Goal: Task Accomplishment & Management: Complete application form

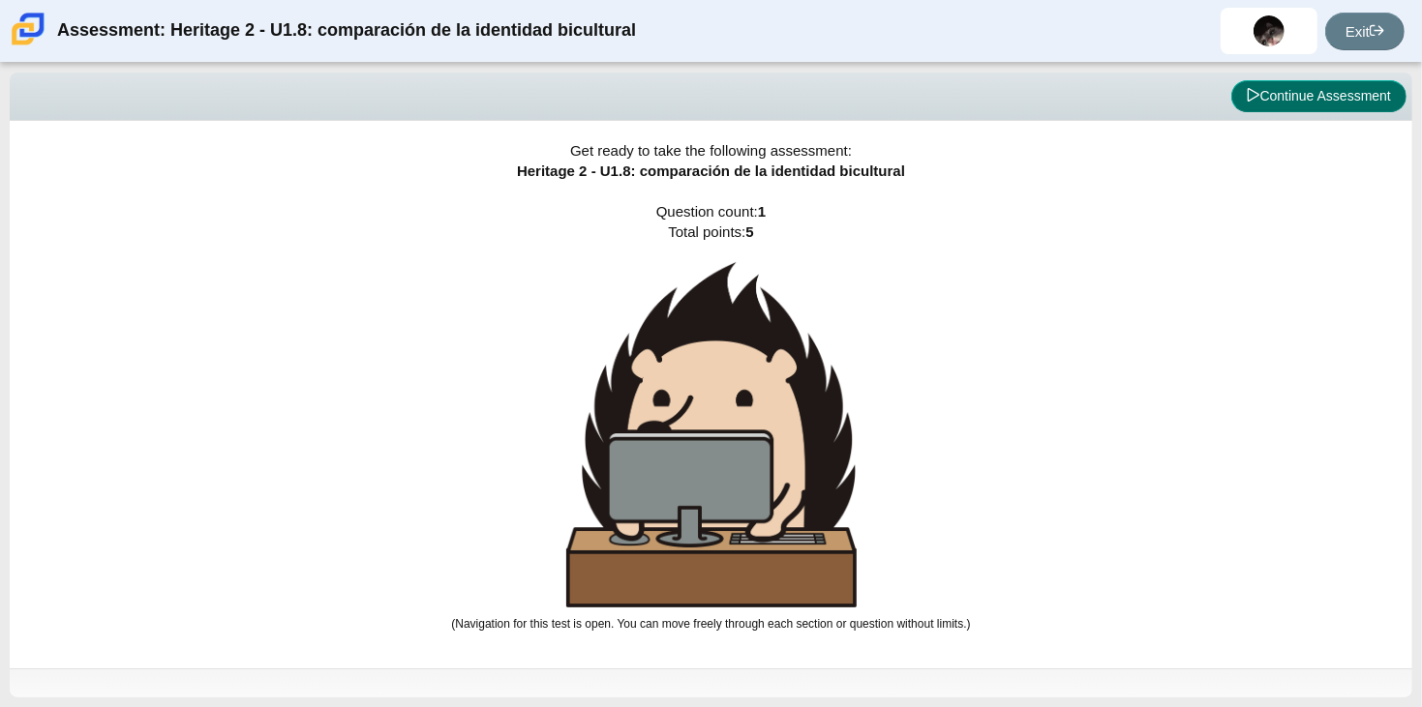
click at [1269, 94] on button "Continue Assessment" at bounding box center [1318, 96] width 175 height 33
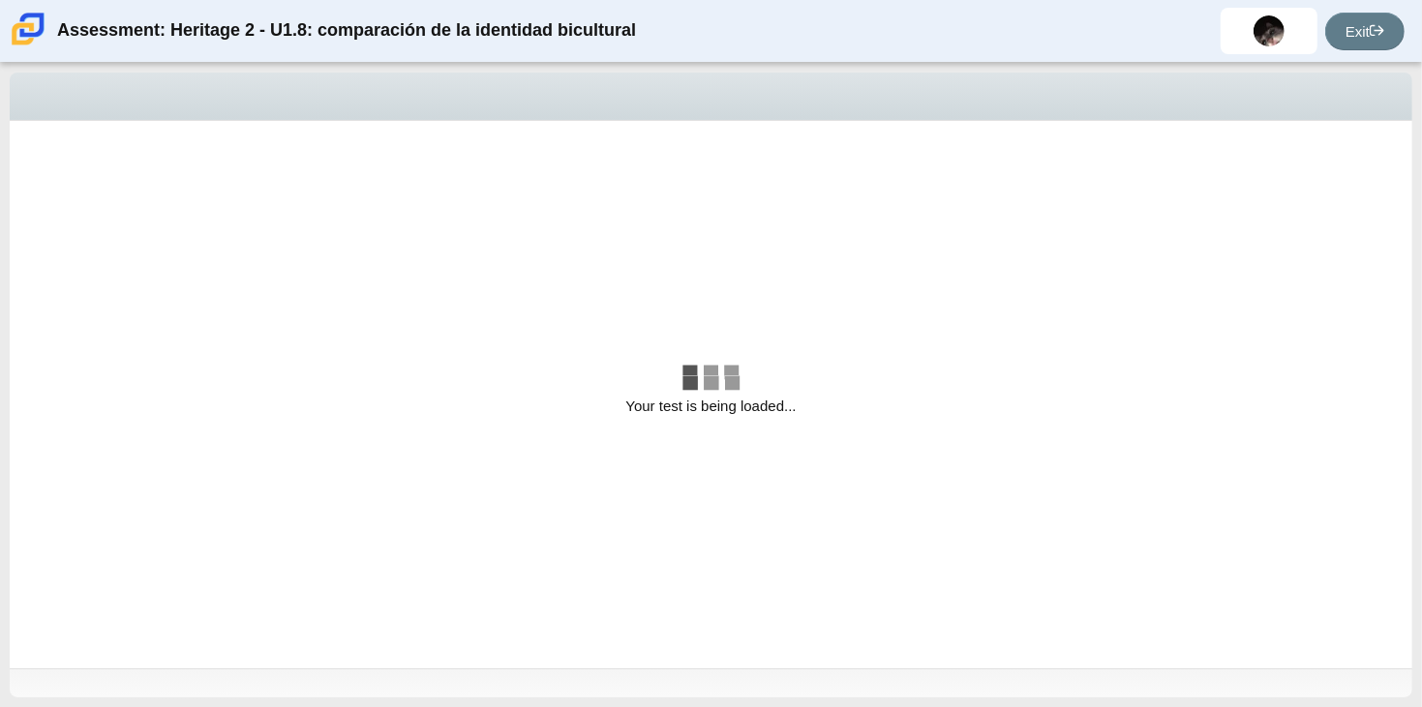
select select "3d3024f6-a892-4ba5-b2e4-c6acecfbc936"
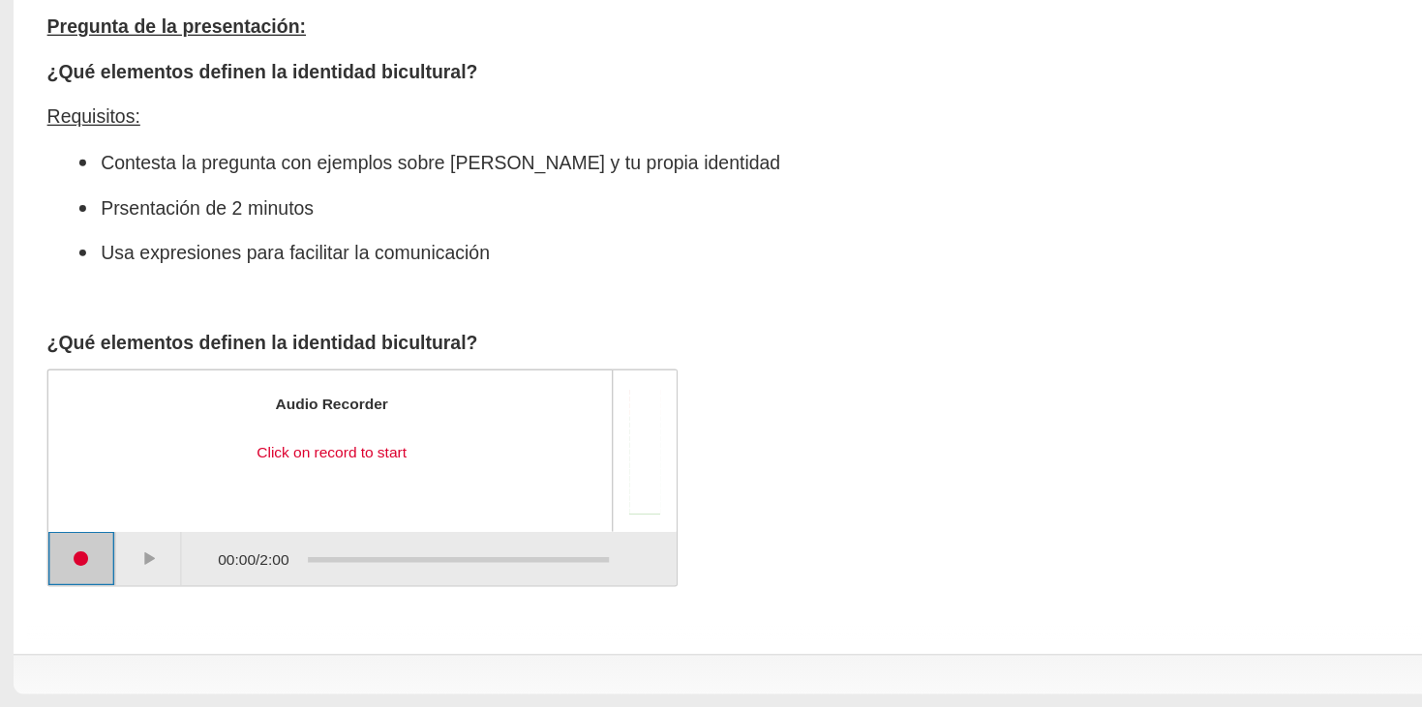
click at [66, 594] on button "Start recording" at bounding box center [59, 600] width 48 height 39
click at [113, 606] on button "Pause" at bounding box center [109, 600] width 48 height 39
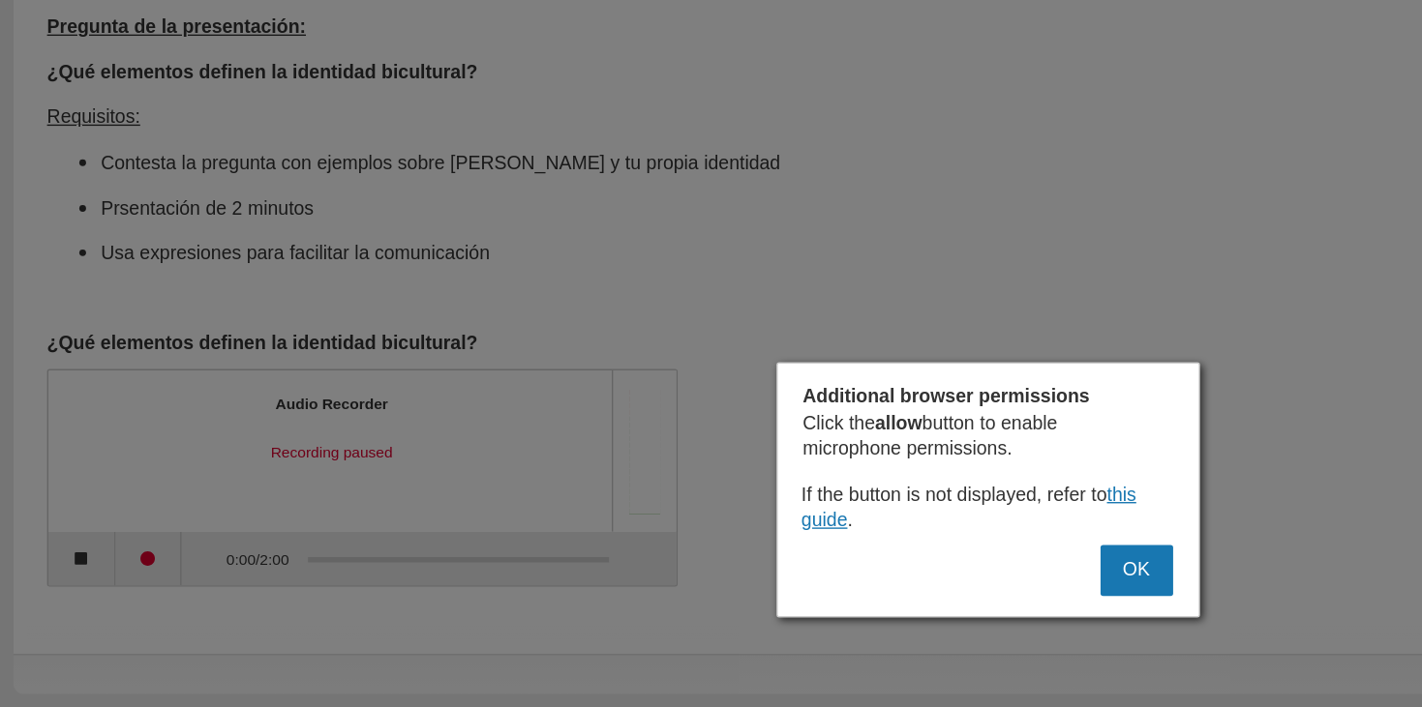
click at [873, 568] on div at bounding box center [711, 353] width 1422 height 707
click at [938, 563] on div at bounding box center [711, 353] width 1422 height 707
click at [834, 600] on button "OK" at bounding box center [818, 608] width 52 height 37
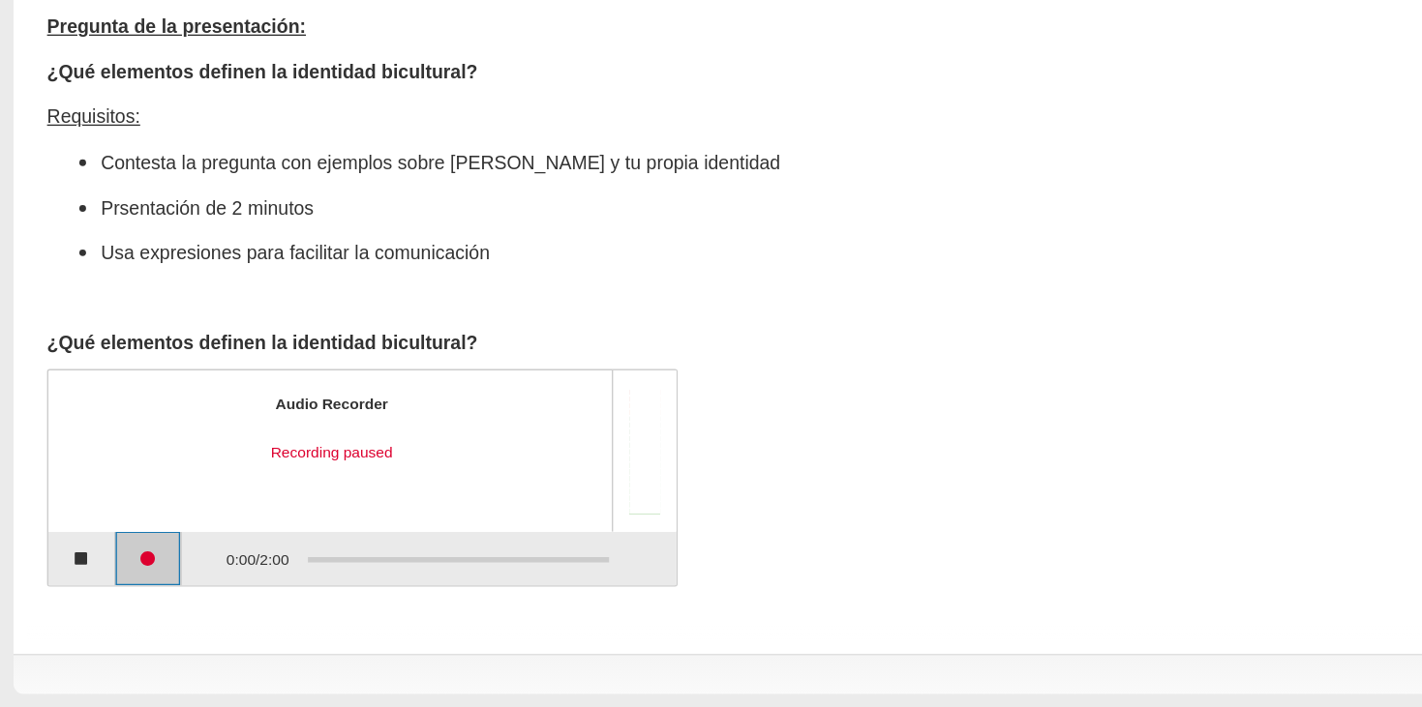
click at [100, 609] on button "Continue recording" at bounding box center [107, 600] width 48 height 39
click at [100, 609] on button "Pause" at bounding box center [107, 600] width 48 height 39
click at [109, 598] on button "Continue recording" at bounding box center [107, 600] width 48 height 39
click at [111, 603] on button "Pause" at bounding box center [107, 600] width 48 height 39
click at [111, 603] on button "Continue recording" at bounding box center [107, 600] width 48 height 39
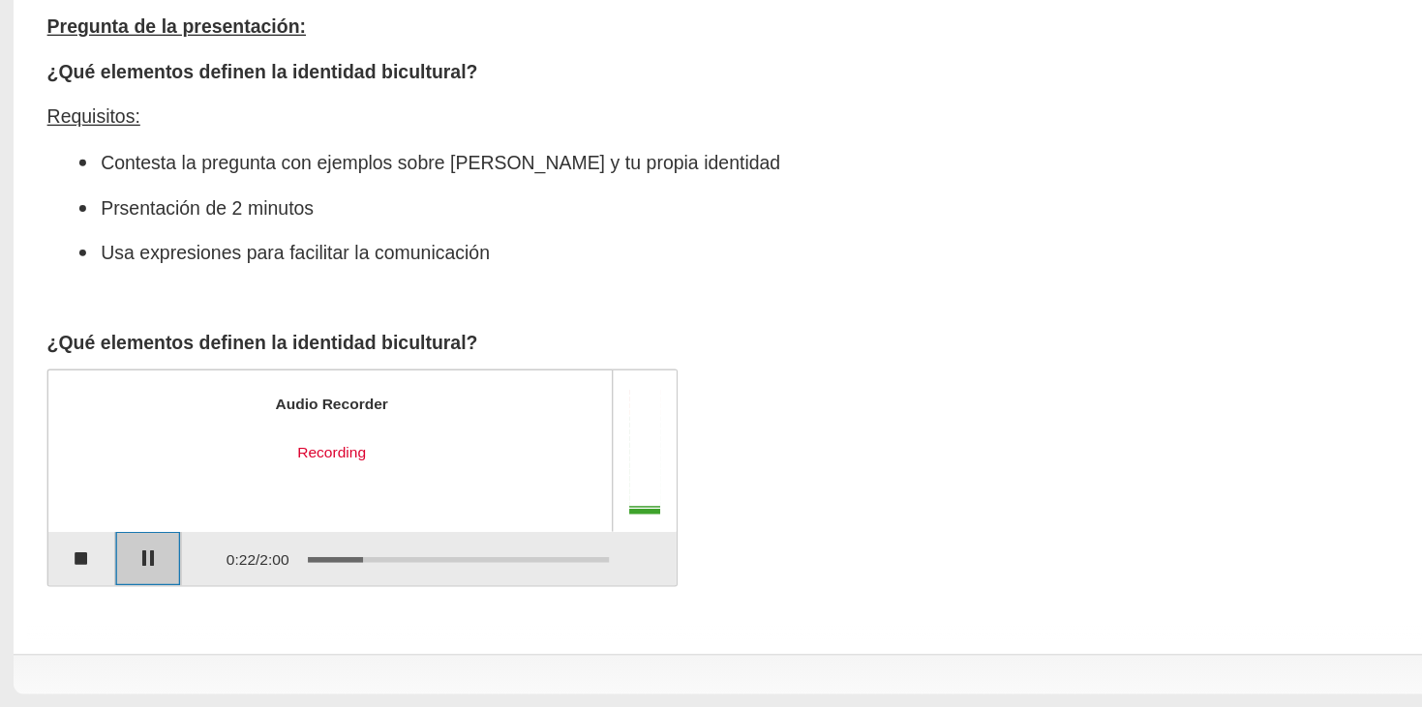
click at [110, 602] on button "Pause" at bounding box center [107, 600] width 48 height 39
click at [110, 602] on button "Continue recording" at bounding box center [107, 600] width 48 height 39
click at [110, 602] on button "Pause" at bounding box center [107, 600] width 48 height 39
click at [119, 590] on button "Continue recording" at bounding box center [107, 600] width 48 height 39
click at [119, 590] on button "Pause" at bounding box center [107, 600] width 48 height 39
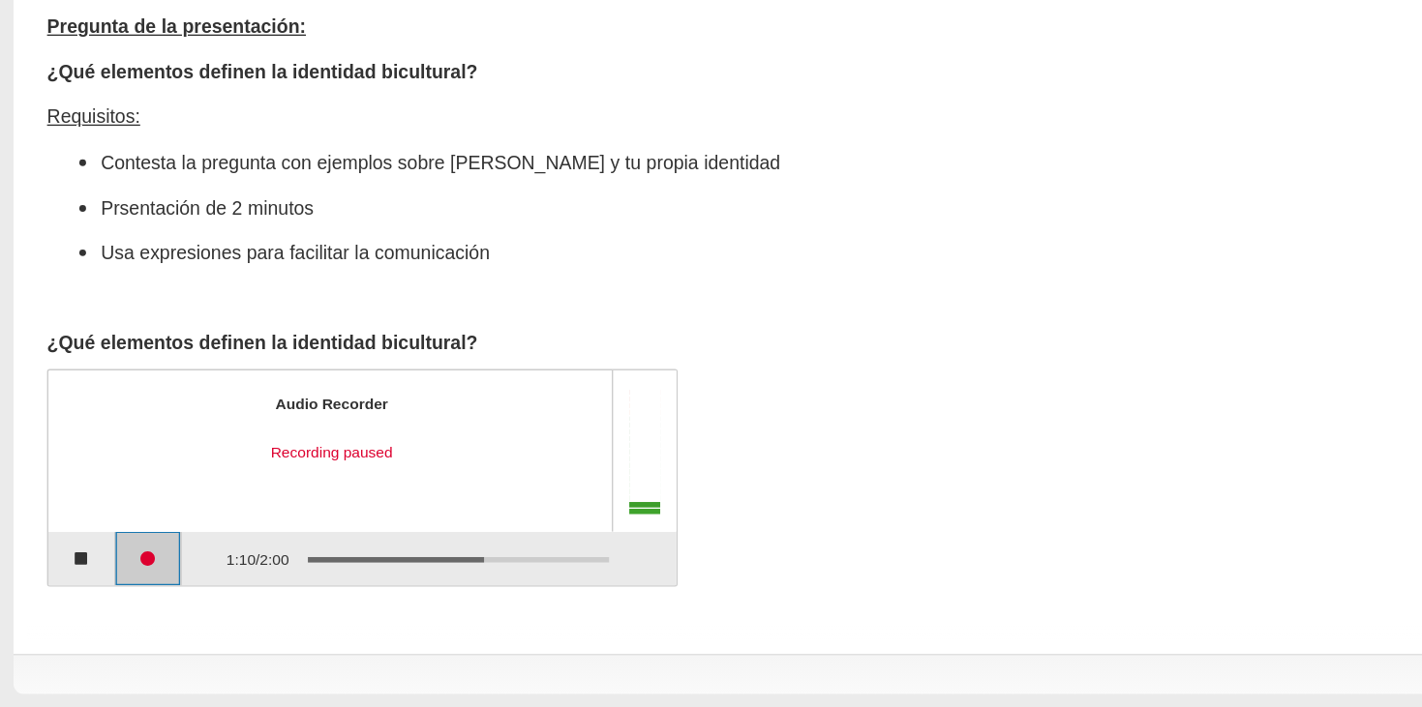
click at [119, 590] on button "Continue recording" at bounding box center [107, 600] width 48 height 39
click at [119, 590] on button "Pause" at bounding box center [107, 600] width 48 height 39
click at [122, 607] on button "Continue recording" at bounding box center [107, 600] width 48 height 39
click at [119, 607] on button "Pause" at bounding box center [107, 600] width 48 height 39
click at [119, 607] on button "Continue recording" at bounding box center [107, 600] width 48 height 39
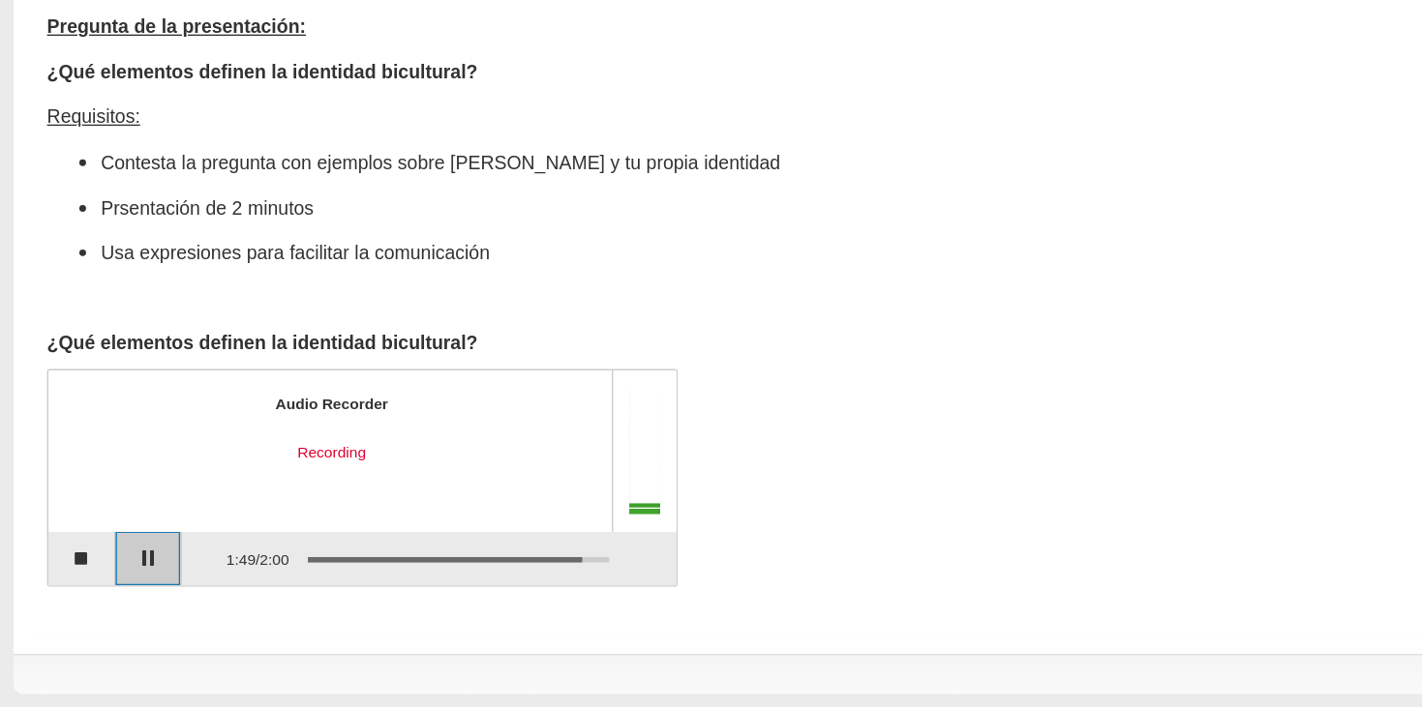
click at [119, 607] on button "Pause" at bounding box center [107, 600] width 48 height 39
click at [119, 607] on button "Continue recording" at bounding box center [107, 600] width 48 height 39
click at [119, 605] on button "Pause" at bounding box center [107, 600] width 48 height 39
click at [119, 605] on button "Continue recording" at bounding box center [107, 600] width 48 height 39
click at [119, 605] on button "Pause" at bounding box center [107, 600] width 48 height 39
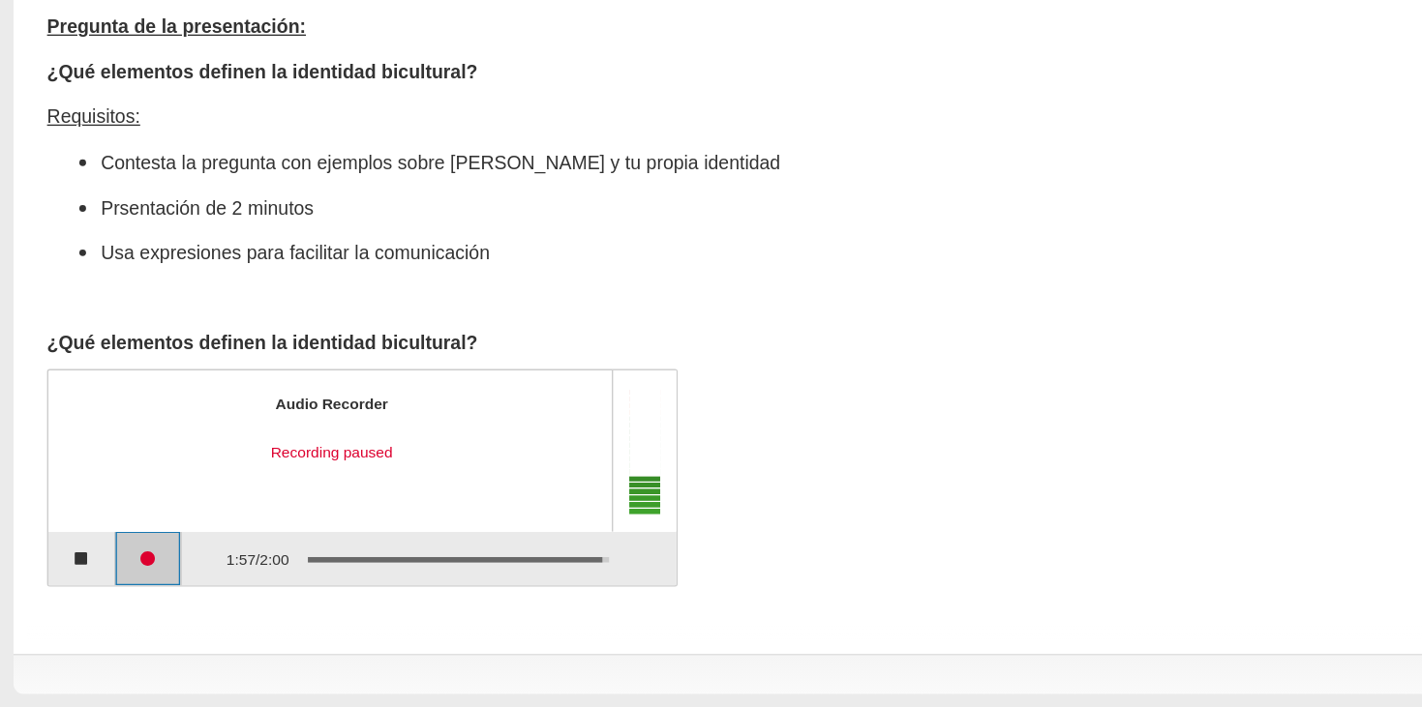
click at [119, 605] on button "Continue recording" at bounding box center [107, 600] width 48 height 39
click at [174, 549] on div "Audio Recorder Recording complete" at bounding box center [238, 522] width 373 height 81
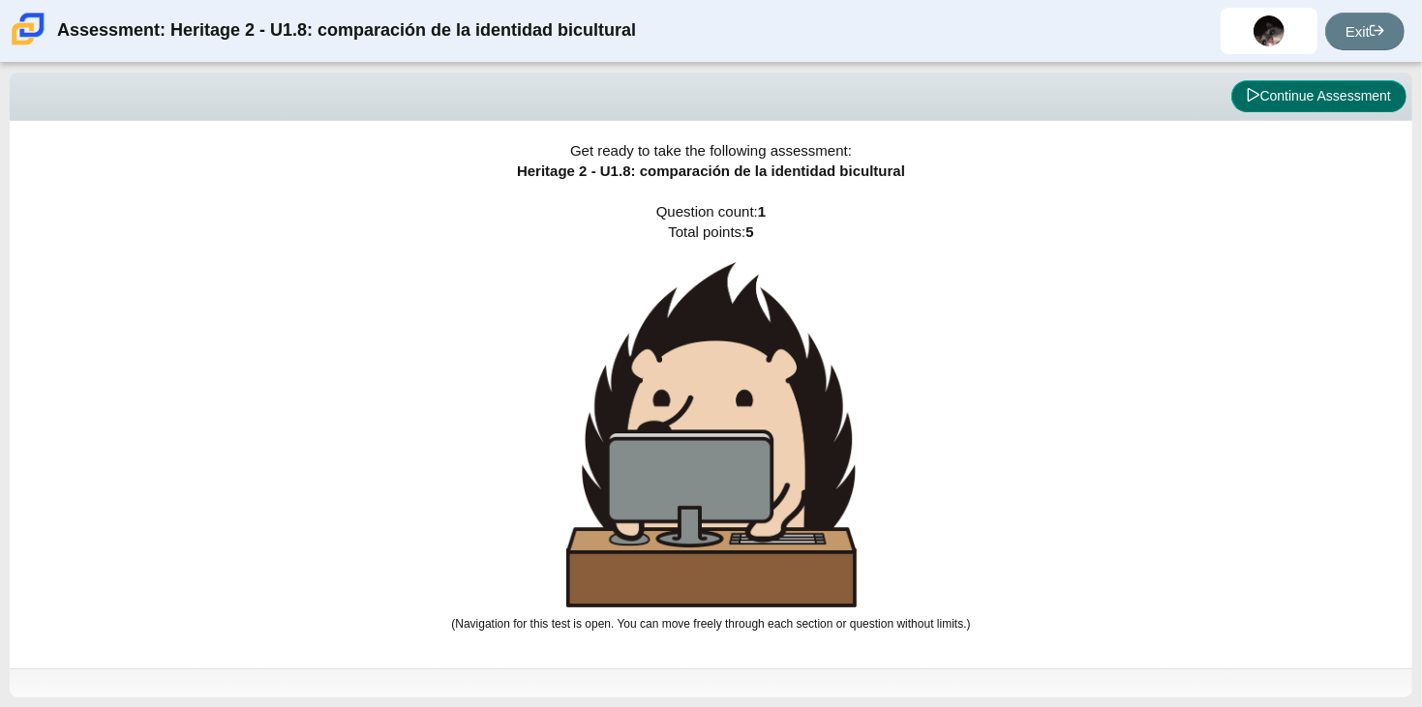
click at [1249, 94] on icon at bounding box center [1254, 95] width 14 height 14
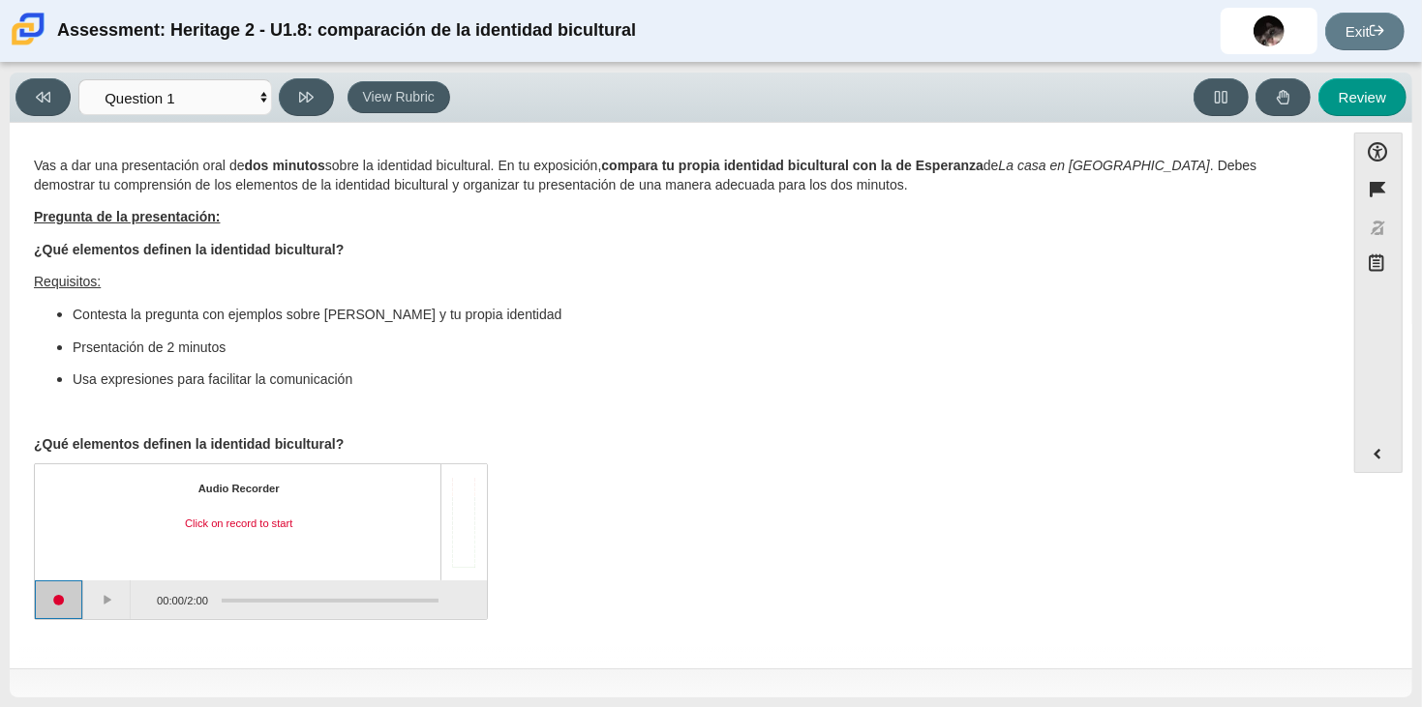
click at [50, 588] on button "Start recording" at bounding box center [59, 600] width 48 height 39
click at [107, 598] on button "Pause" at bounding box center [107, 600] width 48 height 39
click at [107, 598] on button "Continue recording" at bounding box center [107, 600] width 48 height 39
click at [107, 598] on button "Pause" at bounding box center [107, 600] width 48 height 39
click at [107, 598] on button "Continue recording" at bounding box center [107, 600] width 48 height 39
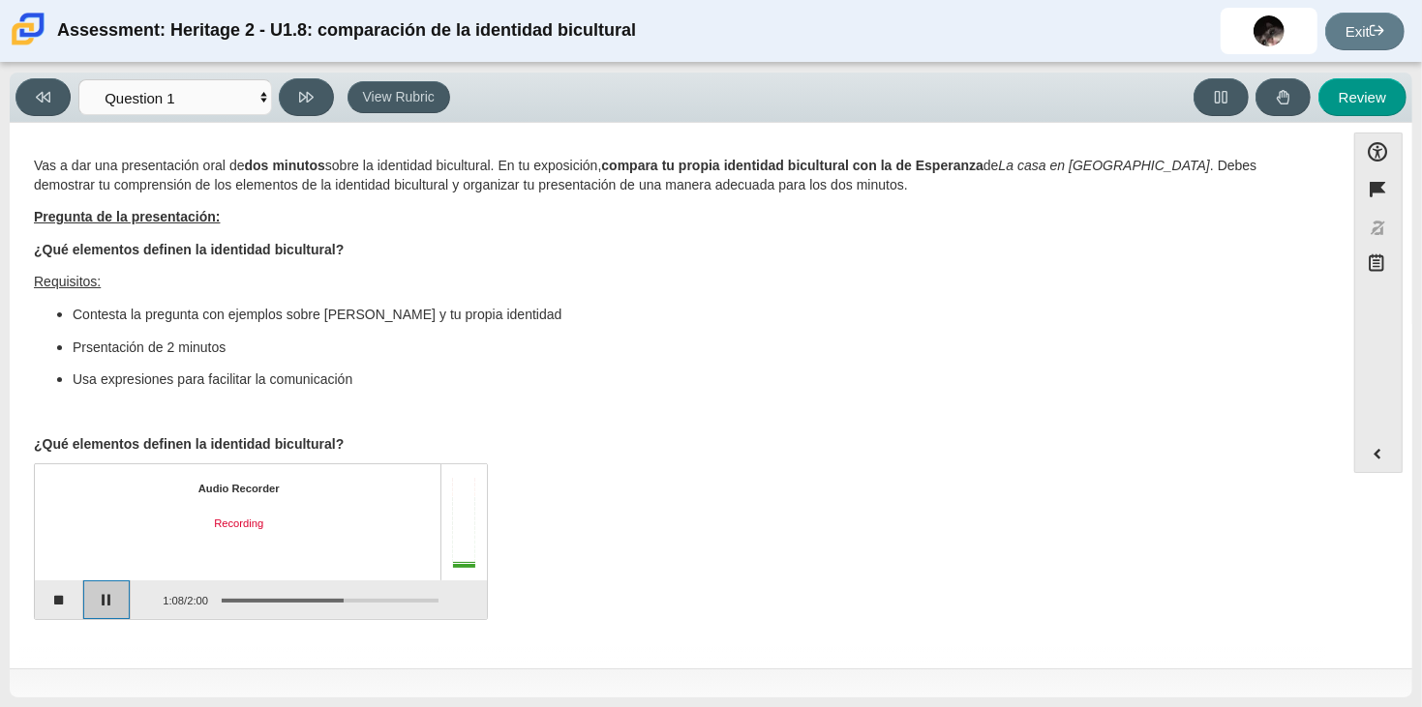
click at [107, 598] on button "Pause" at bounding box center [107, 600] width 48 height 39
click at [107, 598] on button "Continue recording" at bounding box center [107, 600] width 48 height 39
click at [107, 598] on button "Pause" at bounding box center [107, 600] width 48 height 39
click at [107, 598] on button "Continue recording" at bounding box center [107, 600] width 48 height 39
click at [107, 598] on button "Pause" at bounding box center [107, 600] width 48 height 39
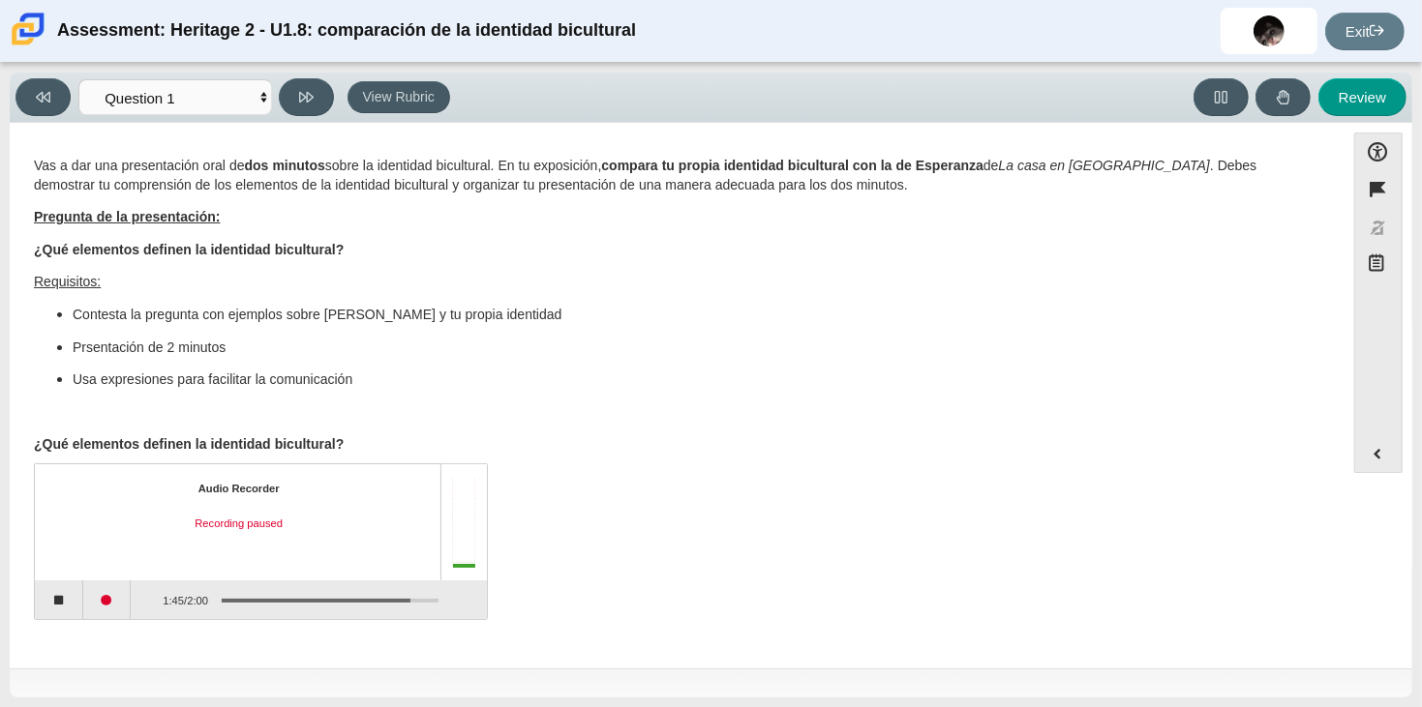
click at [677, 453] on p "¿Qué elementos definen la identidad bicultural?" at bounding box center [677, 445] width 1286 height 19
click at [67, 606] on button "Stop recording" at bounding box center [59, 600] width 48 height 39
click at [169, 99] on select "Questions Question 1 Review Review Answers" at bounding box center [175, 97] width 194 height 36
select select "review"
click at [78, 79] on select "Questions Question 1 Review Review Answers" at bounding box center [175, 97] width 194 height 36
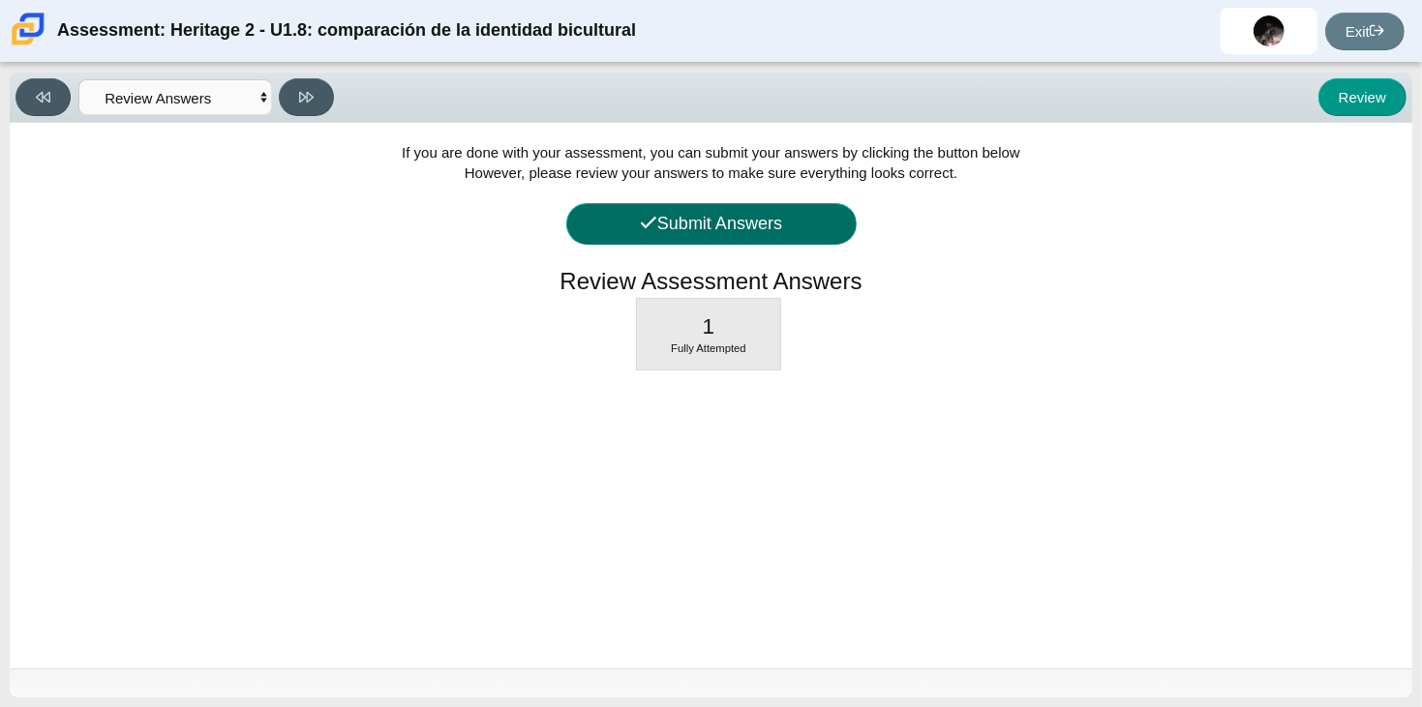
click at [730, 209] on button "Submit Answers" at bounding box center [711, 224] width 290 height 42
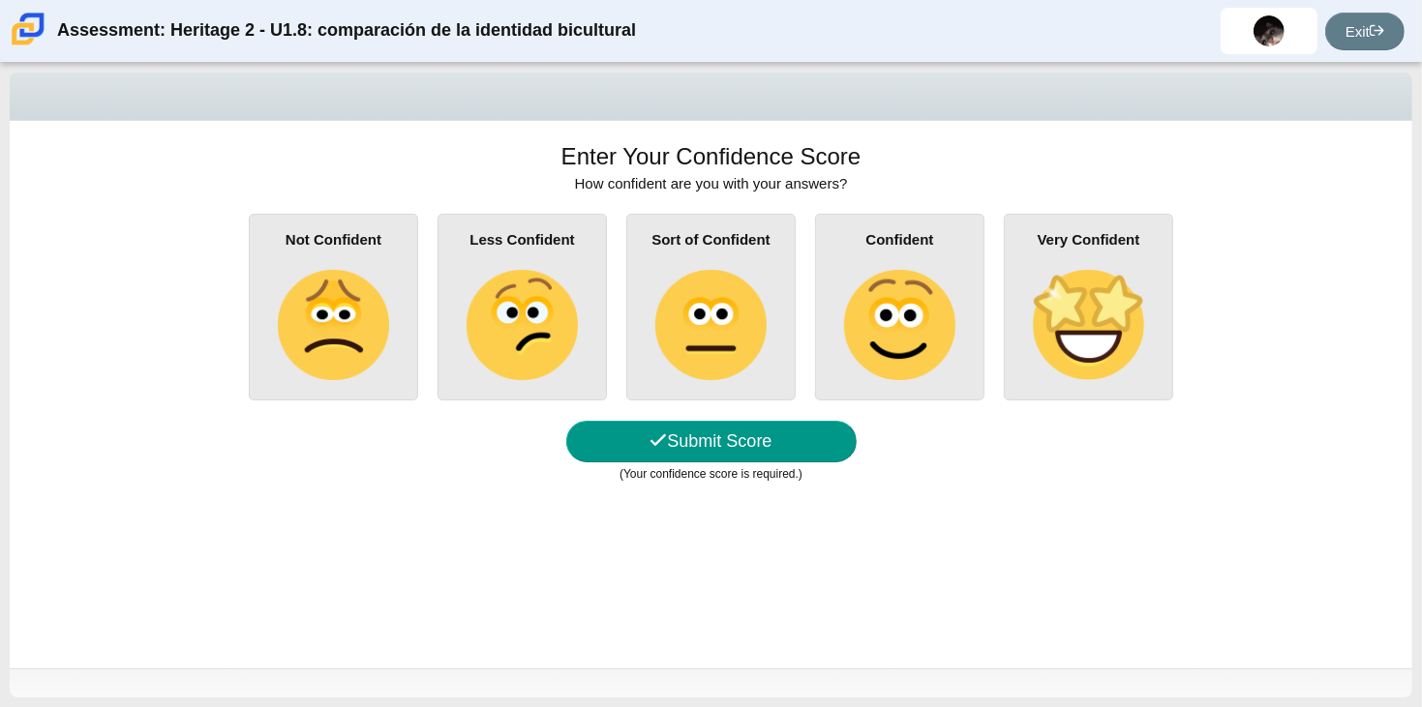
click at [676, 326] on img at bounding box center [710, 325] width 110 height 110
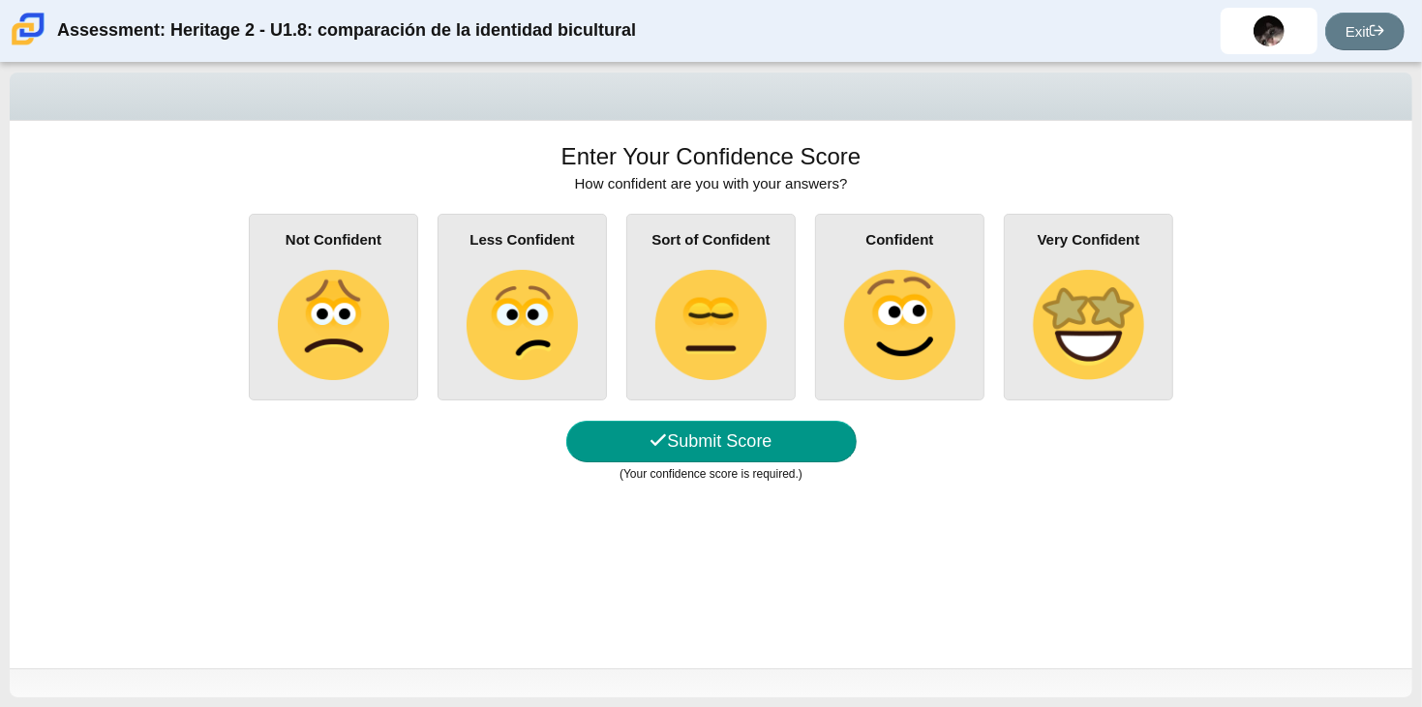
click at [0, 0] on input "Sort of Confident" at bounding box center [0, 0] width 0 height 0
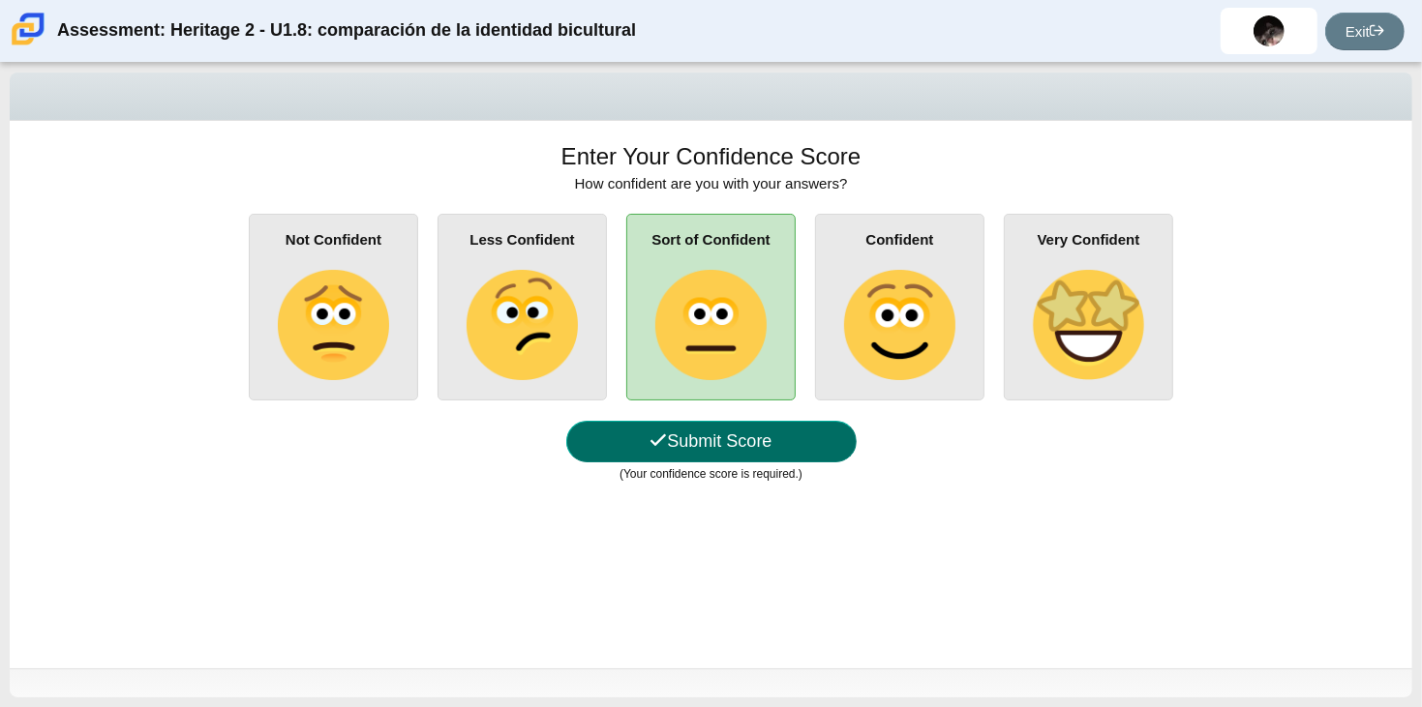
click at [706, 452] on button "Submit Score" at bounding box center [711, 442] width 290 height 42
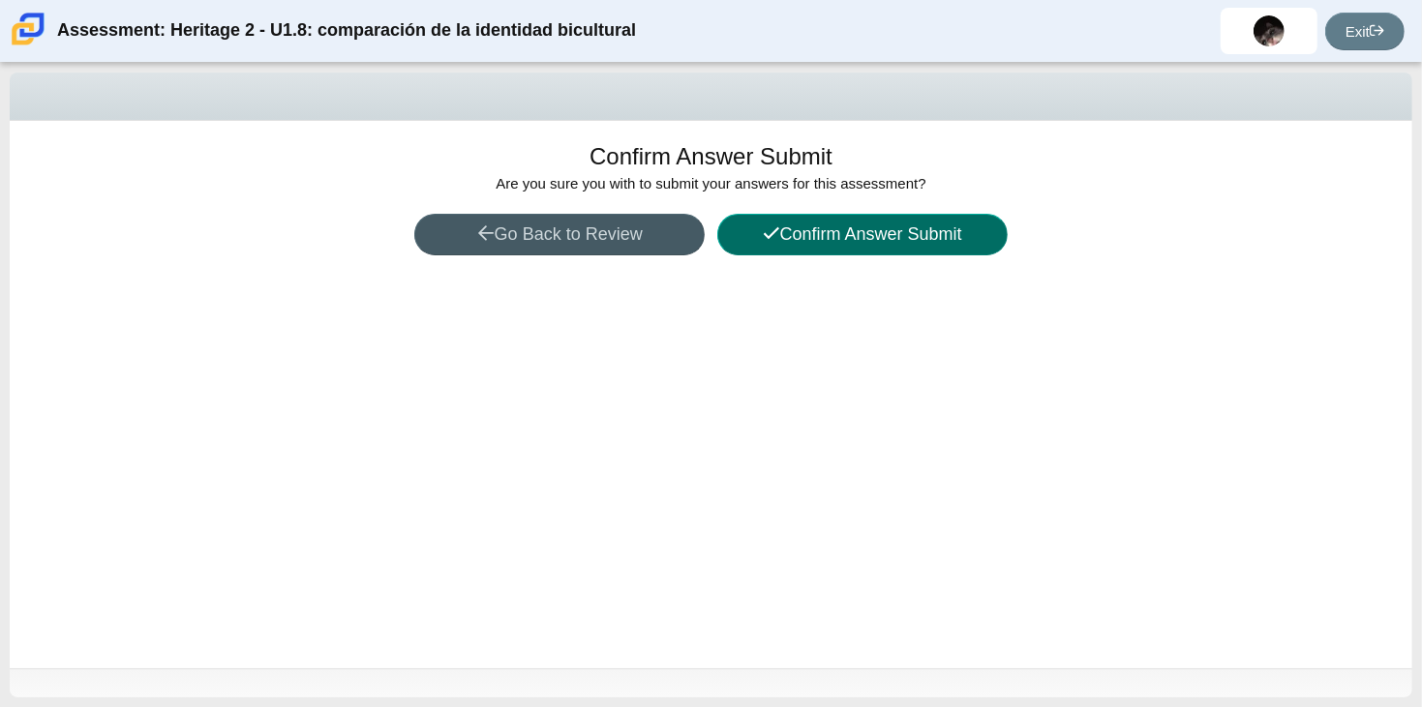
click at [804, 243] on button "Confirm Answer Submit" at bounding box center [862, 235] width 290 height 42
